Goal: Task Accomplishment & Management: Manage account settings

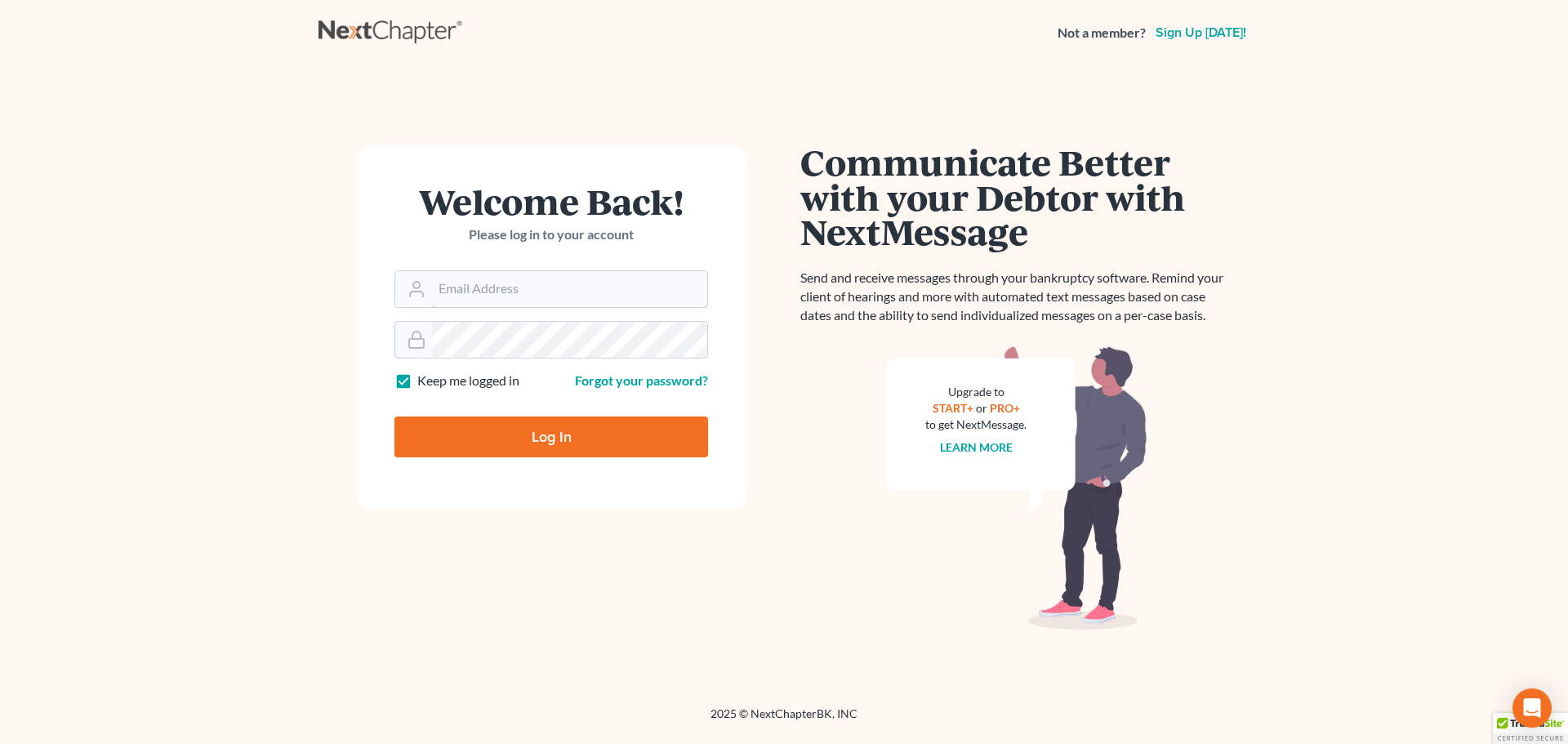
type input "[EMAIL_ADDRESS][DOMAIN_NAME]"
click at [488, 440] on input "Log In" at bounding box center [551, 437] width 314 height 41
type input "Thinking..."
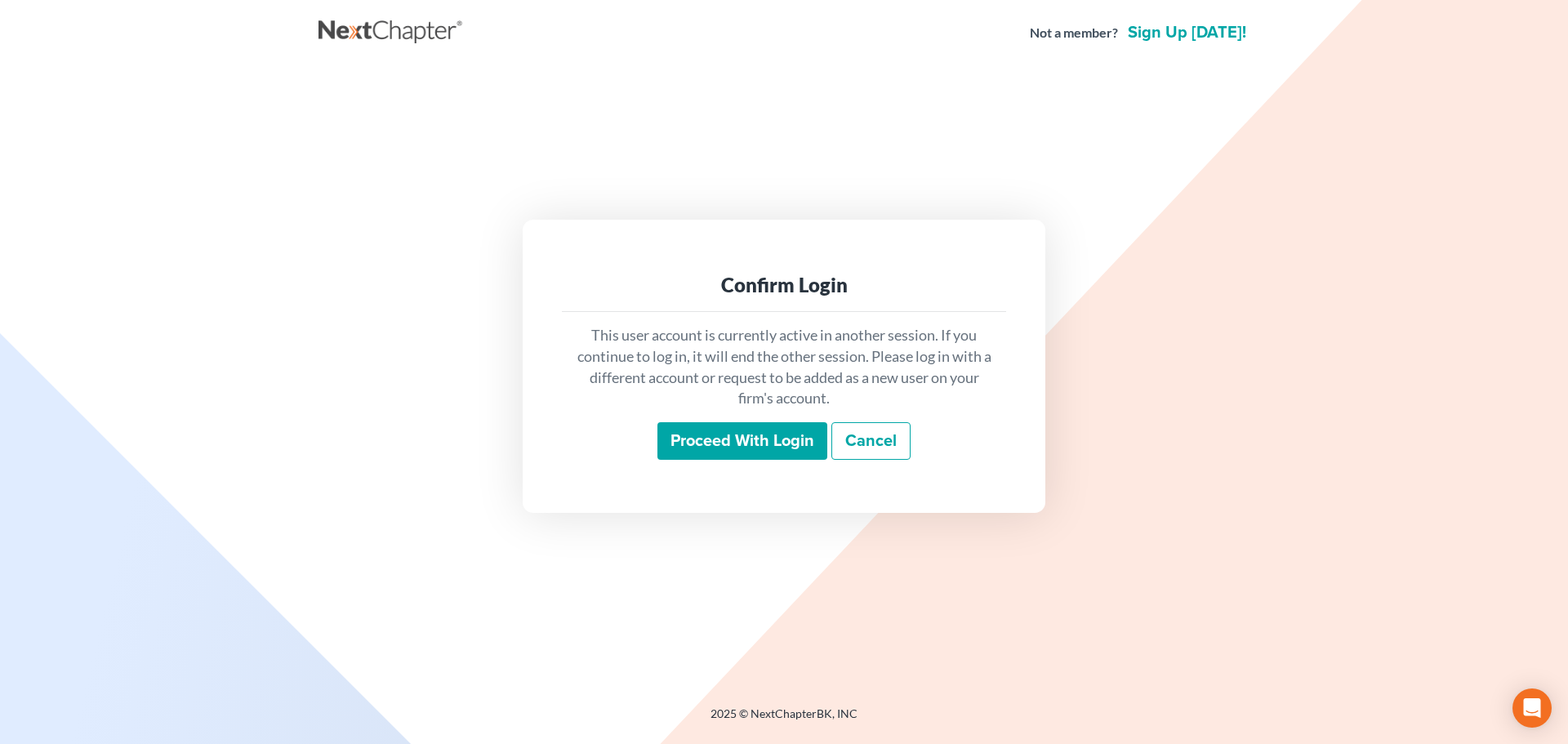
click at [692, 450] on input "Proceed with login" at bounding box center [742, 441] width 170 height 38
